Goal: Information Seeking & Learning: Check status

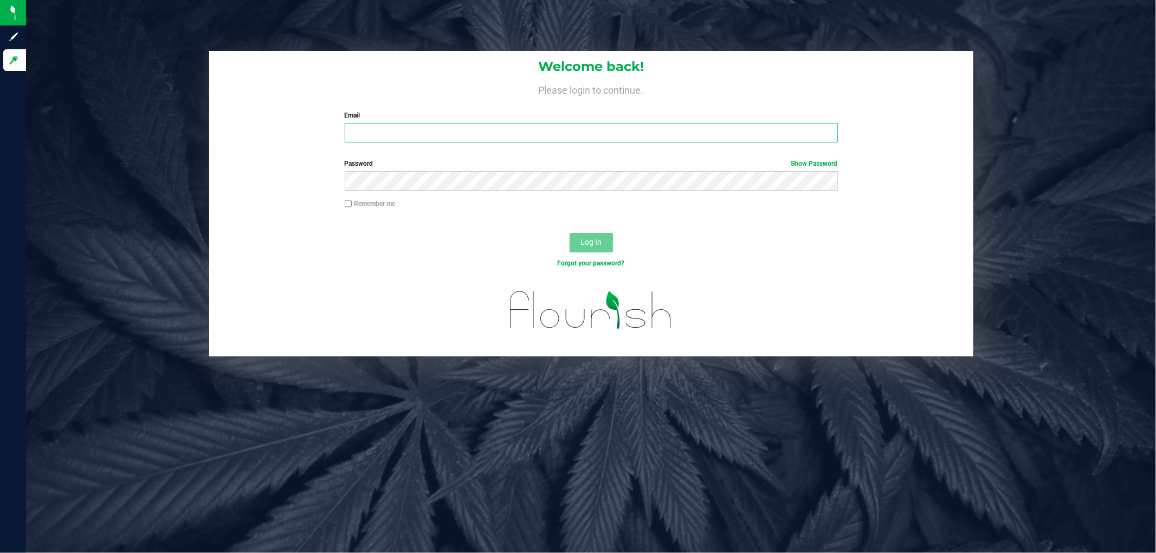
click at [412, 128] on input "Email" at bounding box center [591, 133] width 493 height 20
type input "[EMAIL_ADDRESS][DOMAIN_NAME]"
click at [570, 233] on button "Log In" at bounding box center [591, 243] width 43 height 20
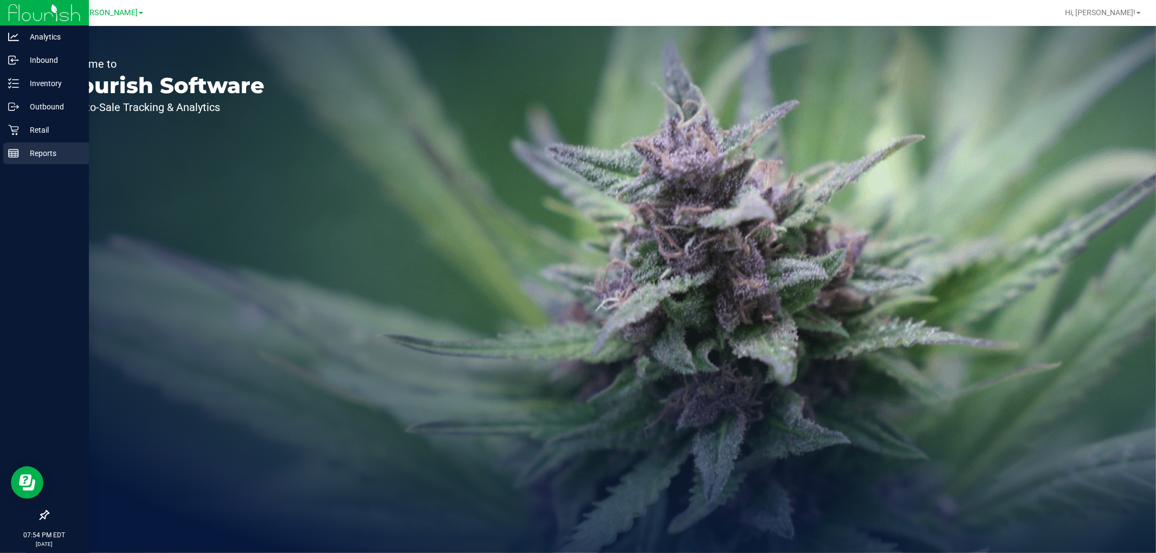
click at [40, 144] on div "Reports" at bounding box center [46, 154] width 86 height 22
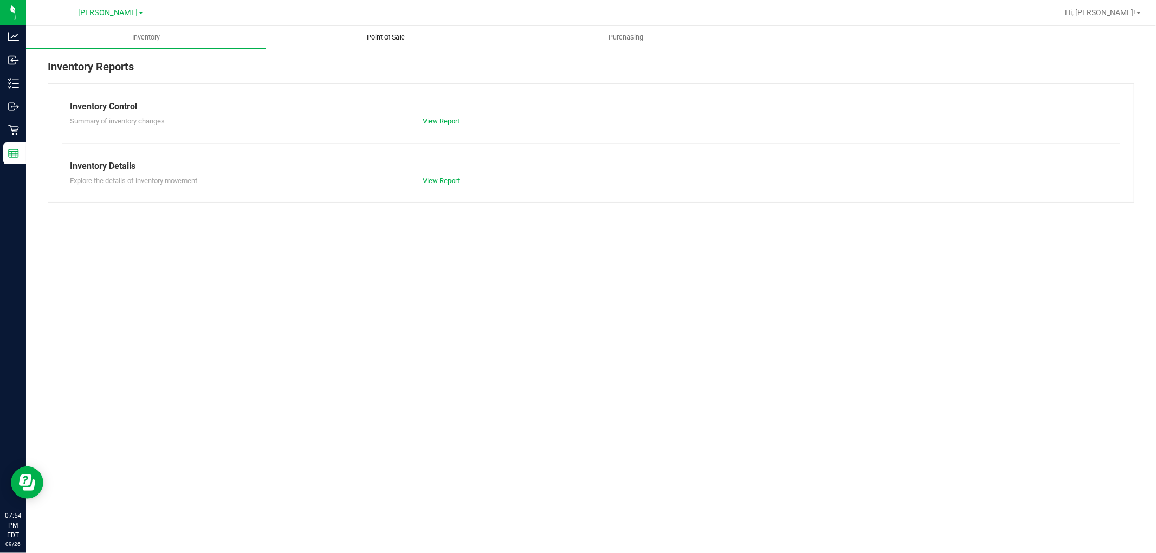
click at [402, 41] on span "Point of Sale" at bounding box center [386, 38] width 67 height 10
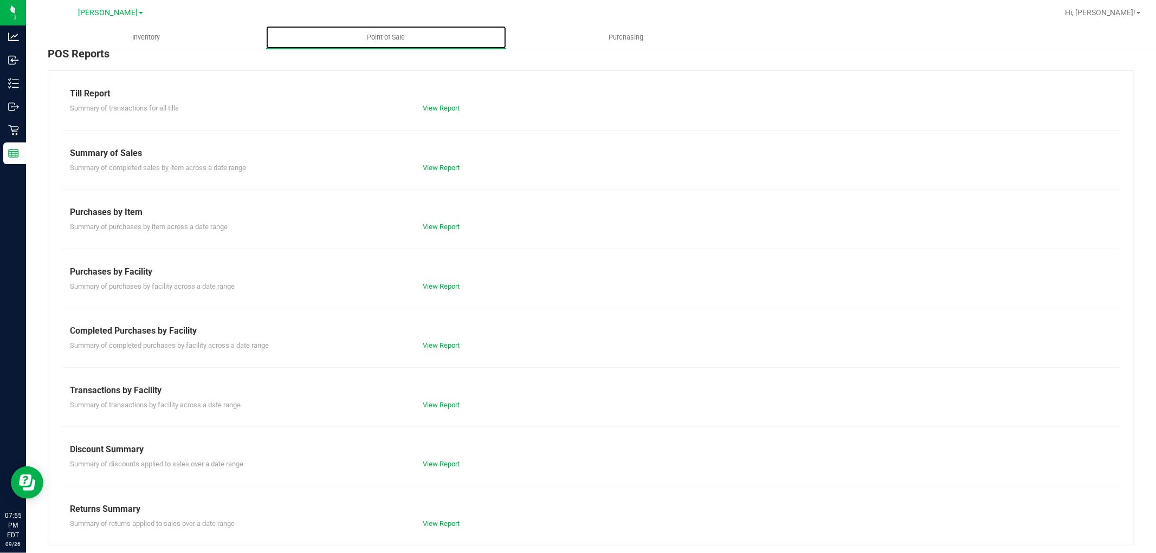
scroll to position [17, 0]
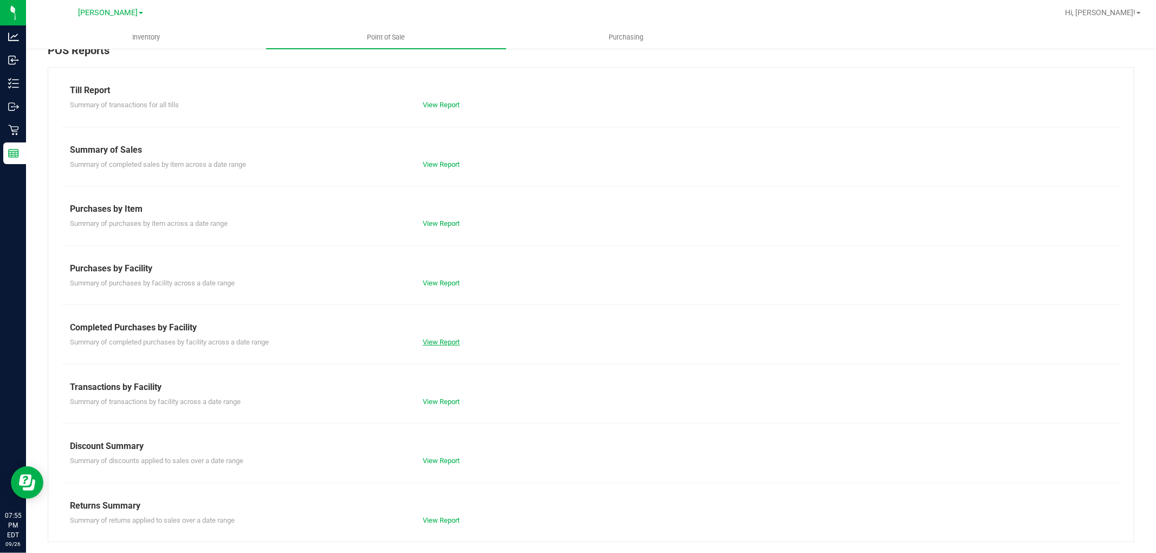
click at [438, 339] on link "View Report" at bounding box center [441, 342] width 37 height 8
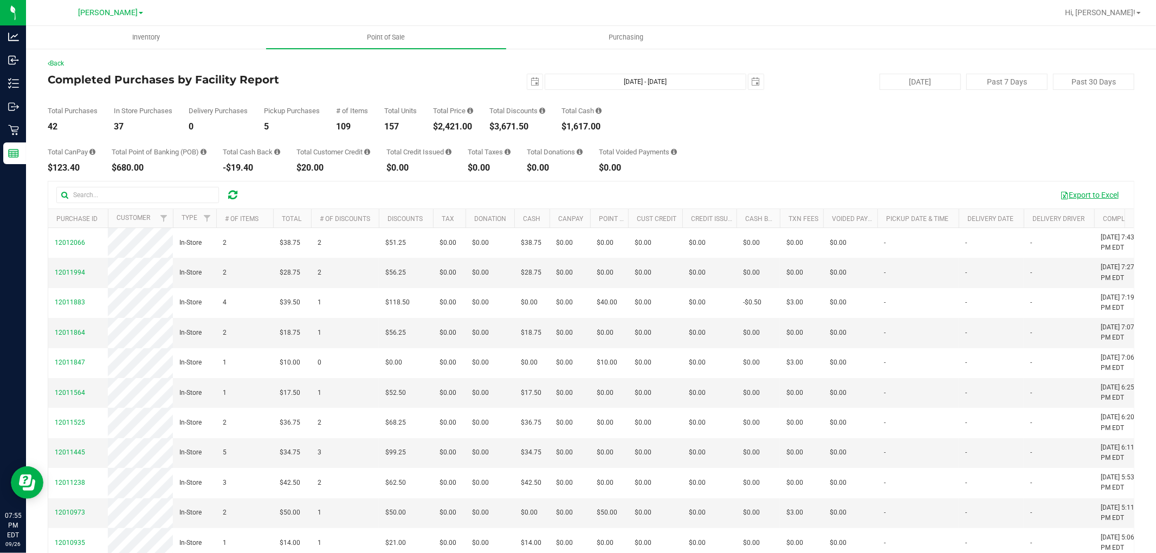
click at [1076, 191] on button "Export to Excel" at bounding box center [1089, 195] width 73 height 18
click at [867, 156] on div "Total CanPay $123.40 Total Point of Banking (POB) $680.00 Total Cash Back -$19.…" at bounding box center [591, 151] width 1087 height 41
click at [345, 131] on div "109" at bounding box center [352, 126] width 32 height 9
click at [393, 144] on div "Total CanPay $153.40 Total Point of Banking (POB) $680.00 Total Cash Back -$19.…" at bounding box center [591, 151] width 1087 height 41
click at [825, 171] on div "Total CanPay $153.40 Total Point of Banking (POB) $680.00 Total Cash Back -$19.…" at bounding box center [591, 151] width 1087 height 41
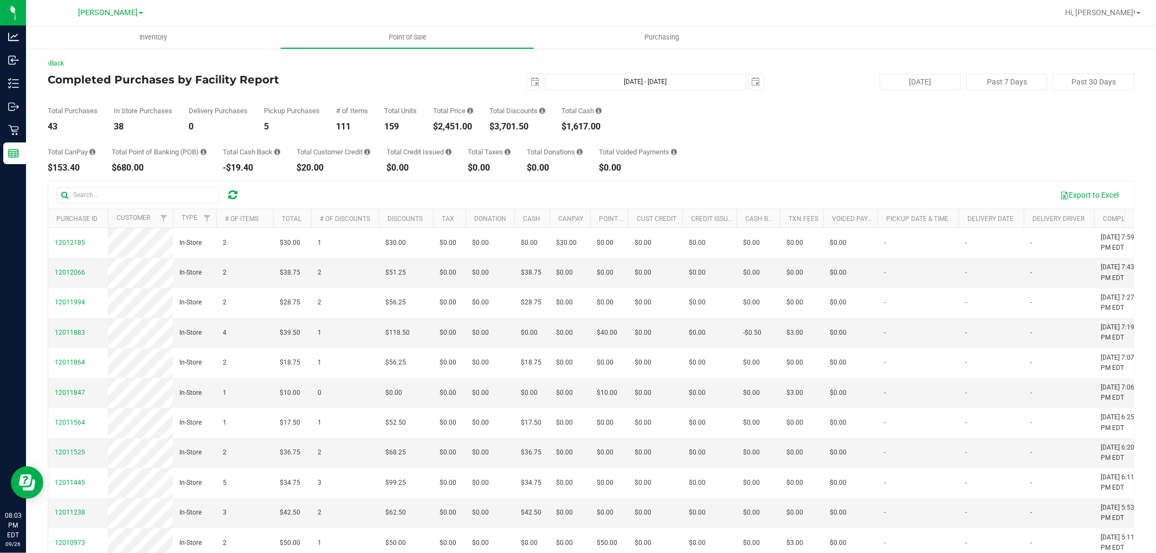
click at [745, 155] on div "Total CanPay $153.40 Total Point of Banking (POB) $680.00 Total Cash Back -$19.…" at bounding box center [591, 151] width 1087 height 41
click at [800, 160] on div "Total CanPay $153.40 Total Point of Banking (POB) $680.00 Total Cash Back -$19.…" at bounding box center [591, 151] width 1087 height 41
click at [531, 79] on span "select" at bounding box center [535, 82] width 9 height 9
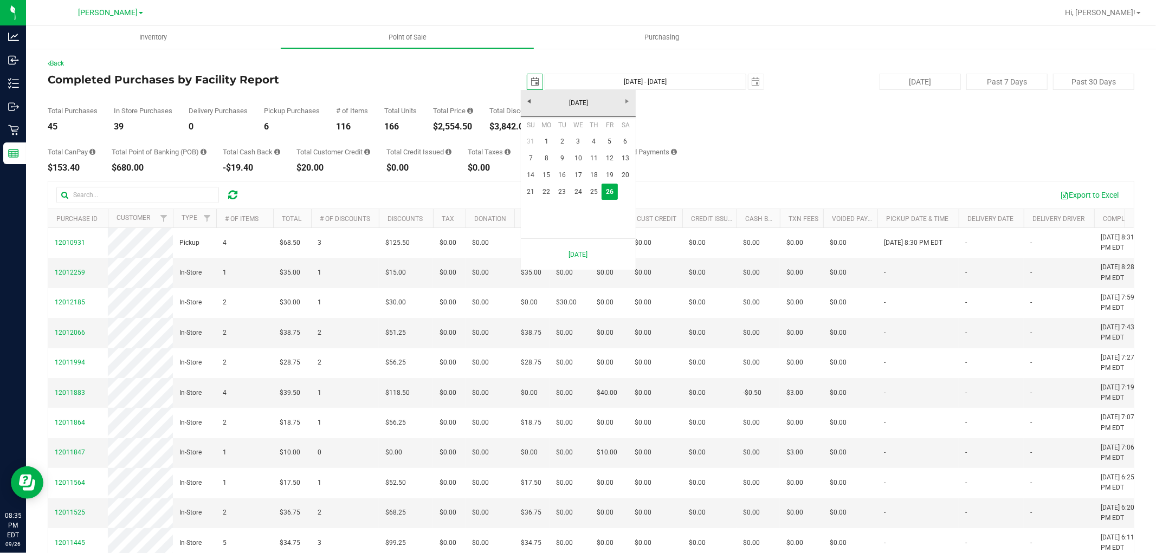
scroll to position [0, 27]
click at [551, 188] on link "22" at bounding box center [547, 192] width 16 height 17
type input "2025-09-22"
type input "Sep 22, 2025 - Sep 26, 2025"
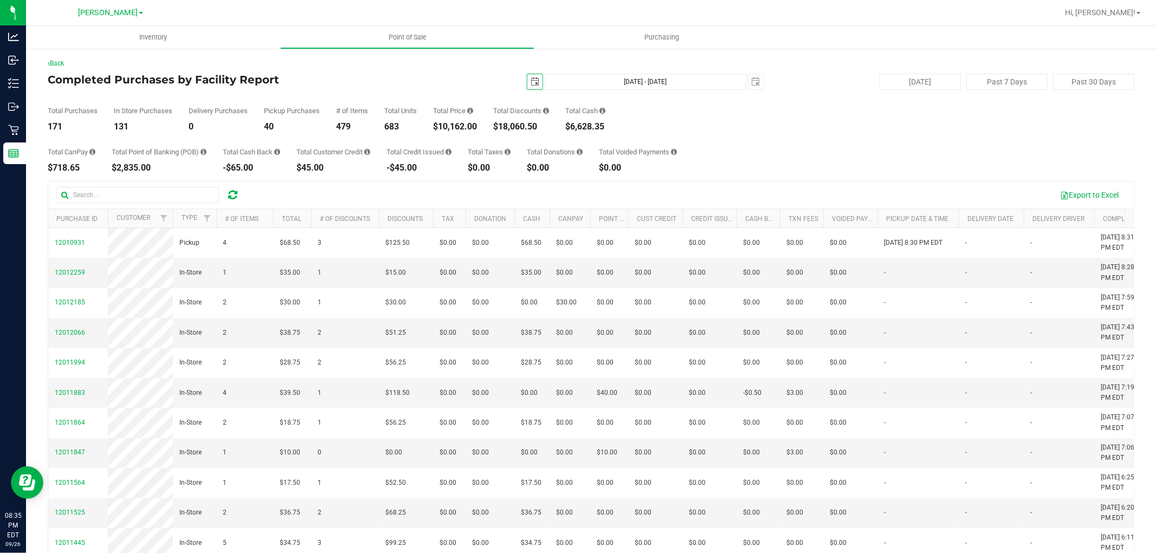
click at [530, 76] on span "select" at bounding box center [534, 81] width 15 height 15
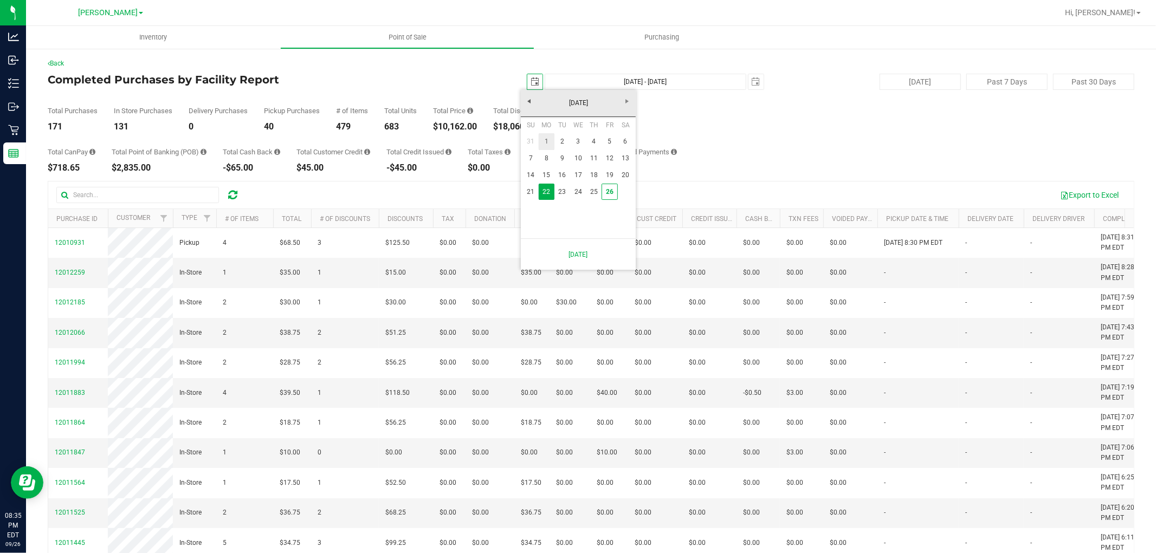
click at [545, 143] on link "1" at bounding box center [547, 141] width 16 height 17
type input "2025-09-01"
type input "Sep 1, 2025 - Sep 26, 2025"
